Goal: Information Seeking & Learning: Understand process/instructions

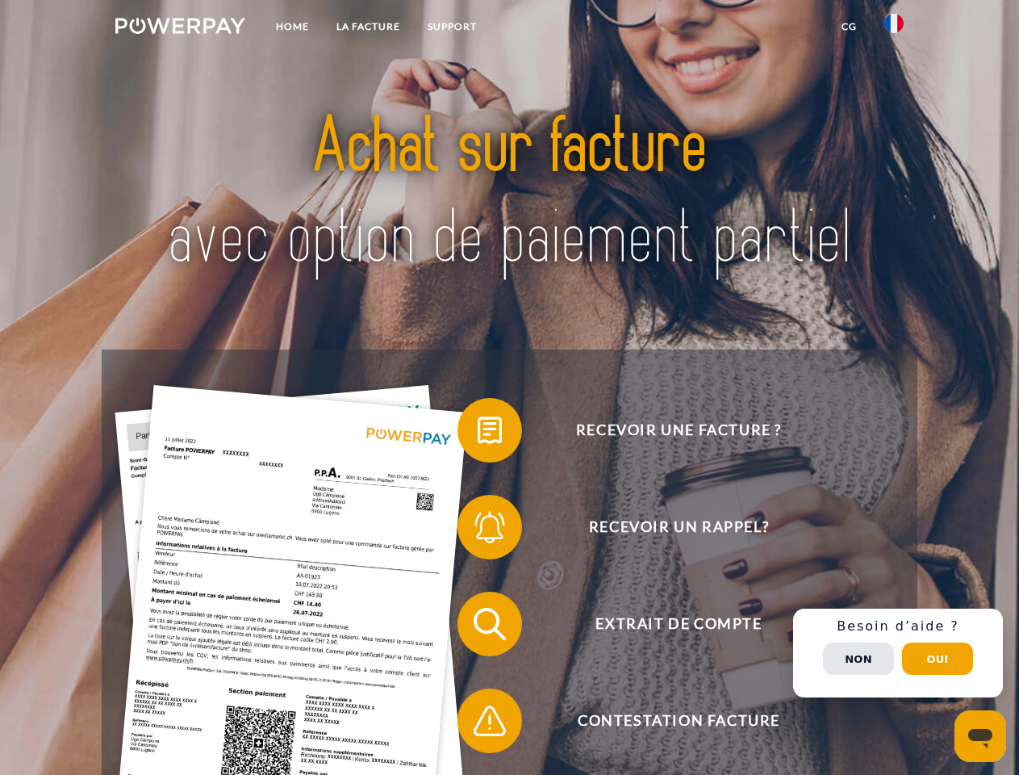
click at [180, 28] on img at bounding box center [180, 26] width 130 height 16
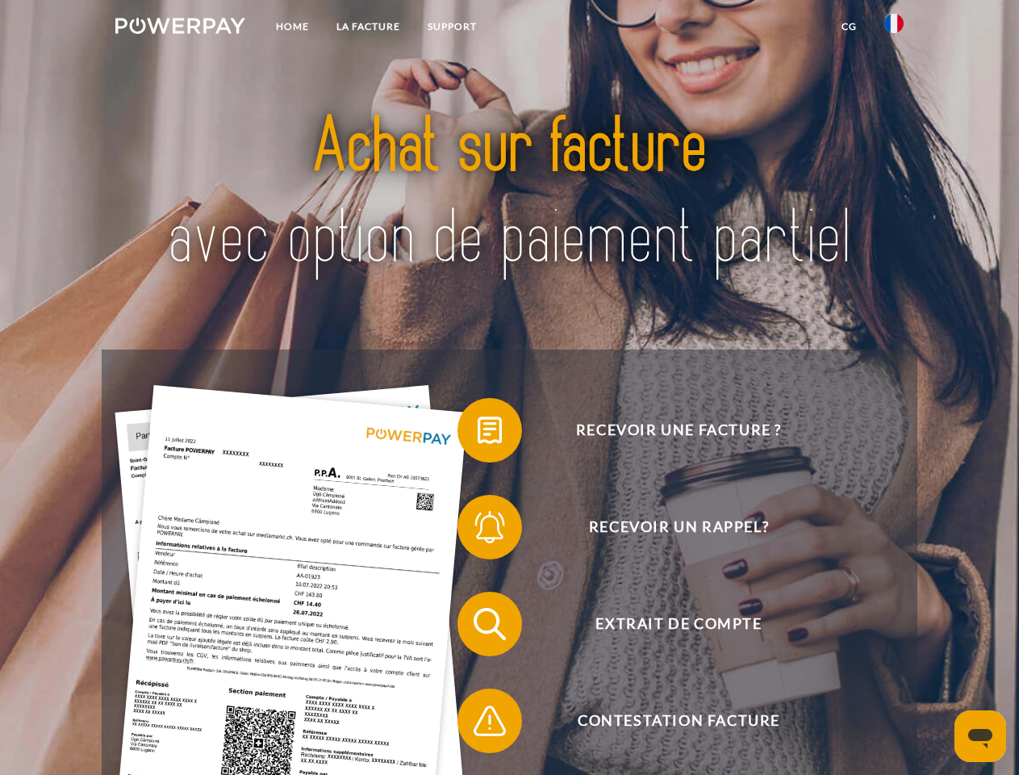
click at [894, 28] on img at bounding box center [893, 23] width 19 height 19
click at [849, 27] on link "CG" at bounding box center [849, 26] width 43 height 29
click at [478, 433] on span at bounding box center [465, 430] width 81 height 81
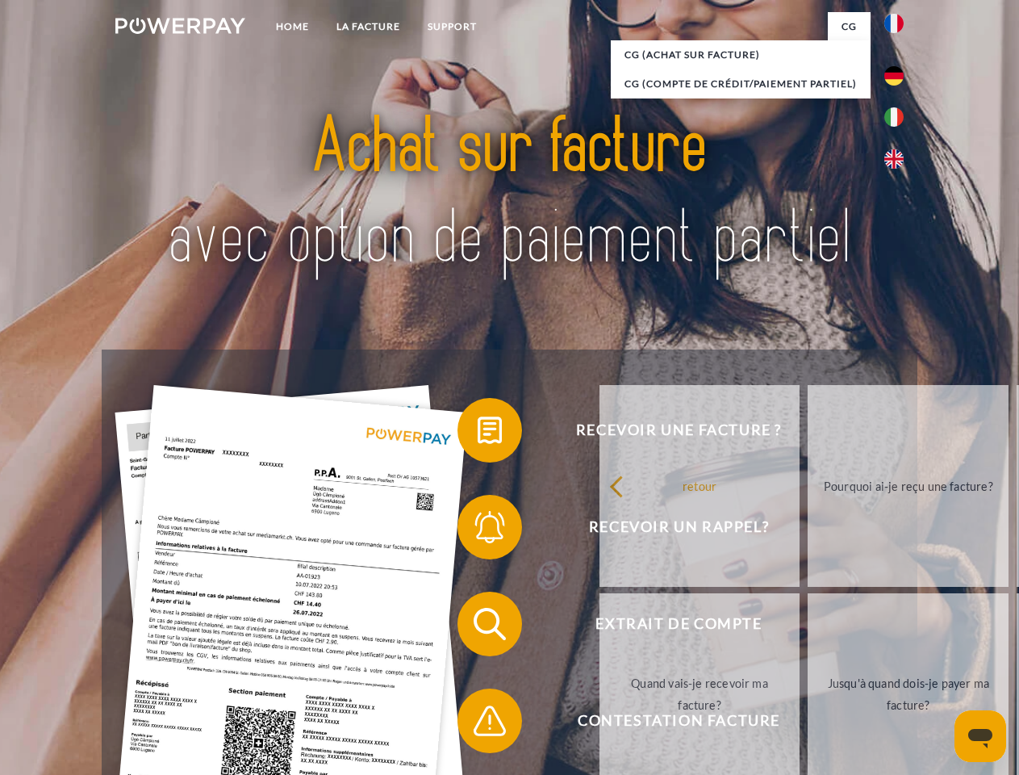
click at [808, 530] on link "Pourquoi ai-je reçu une facture?" at bounding box center [908, 486] width 201 height 202
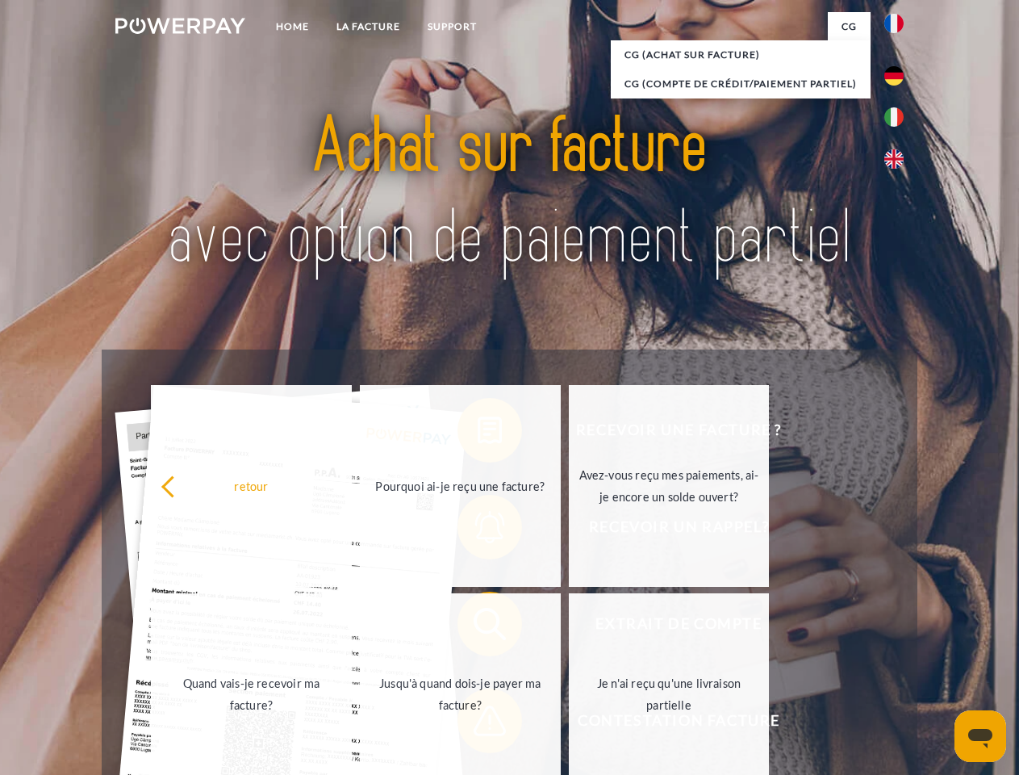
click at [478, 627] on span at bounding box center [465, 623] width 81 height 81
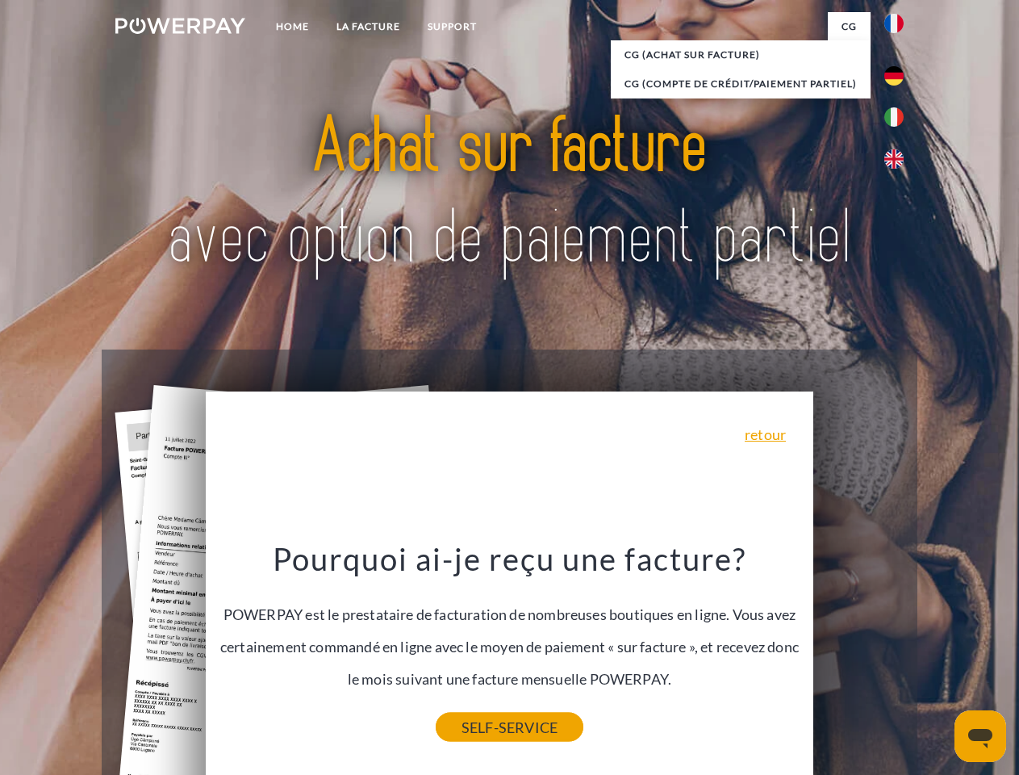
click at [478, 724] on link "SELF-SERVICE" at bounding box center [510, 726] width 148 height 29
click at [898, 653] on div "Recevoir une facture ? Recevoir un rappel? Extrait de compte retour" at bounding box center [509, 671] width 815 height 645
click at [858, 656] on span "Extrait de compte" at bounding box center [678, 623] width 395 height 65
click at [937, 658] on header "Home LA FACTURE Support" at bounding box center [509, 557] width 1019 height 1114
